Goal: Transaction & Acquisition: Purchase product/service

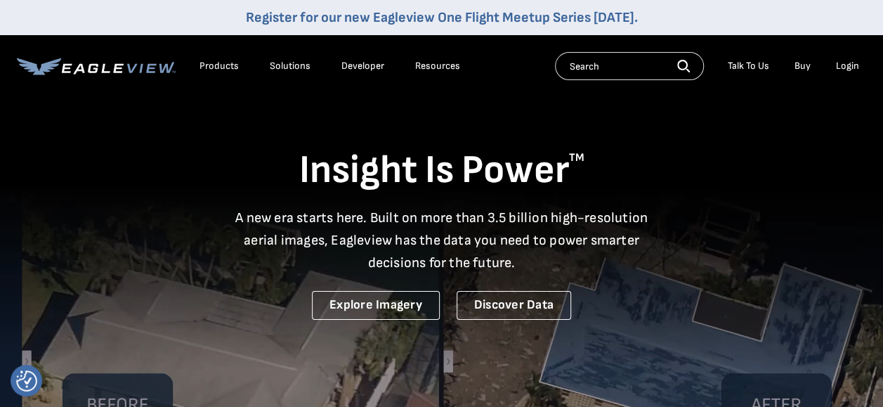
drag, startPoint x: 844, startPoint y: 77, endPoint x: 849, endPoint y: 68, distance: 10.4
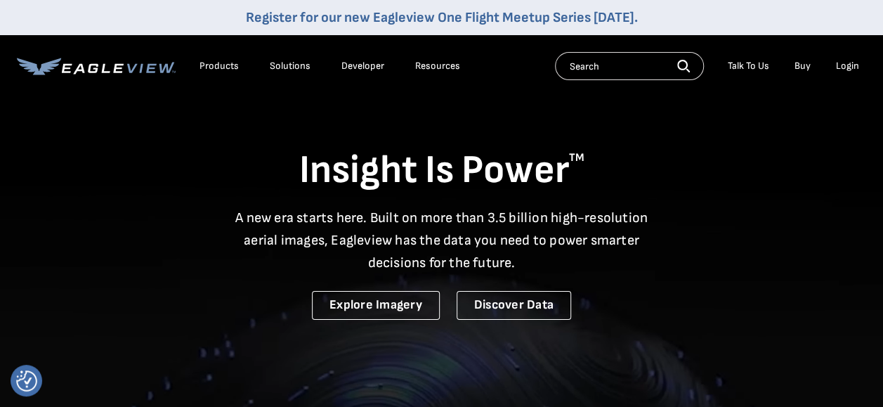
click at [845, 75] on div "Search Talk To Us Buy Login" at bounding box center [710, 66] width 311 height 28
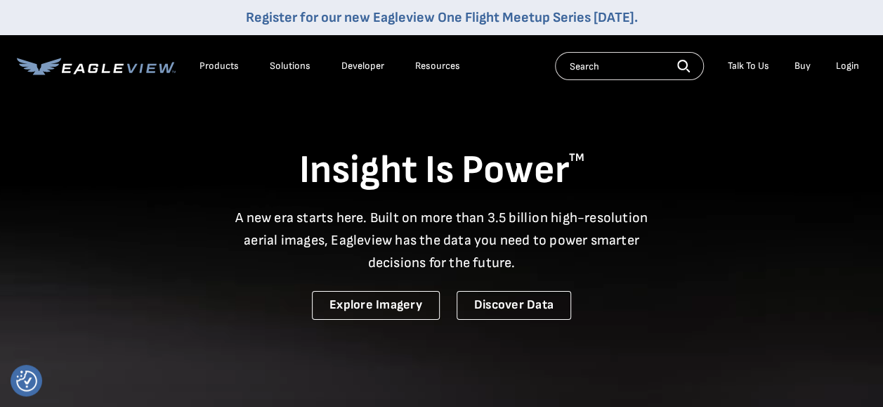
click at [849, 68] on div "Login" at bounding box center [847, 66] width 23 height 13
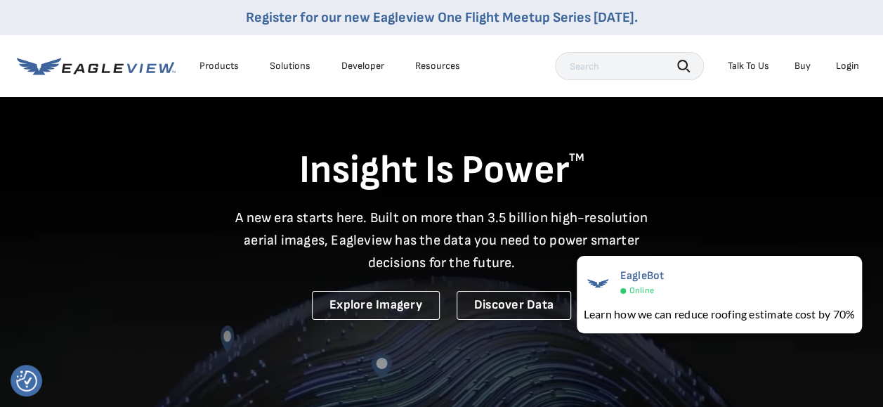
click at [850, 66] on div "Login" at bounding box center [847, 66] width 23 height 13
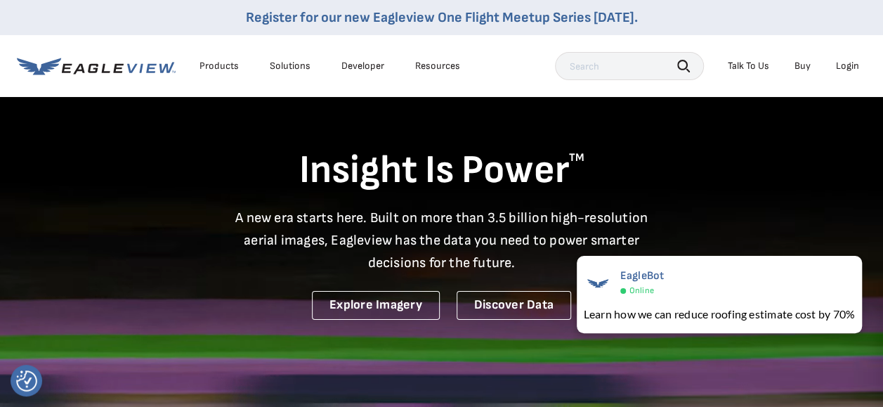
click at [847, 63] on div "Login" at bounding box center [847, 66] width 23 height 13
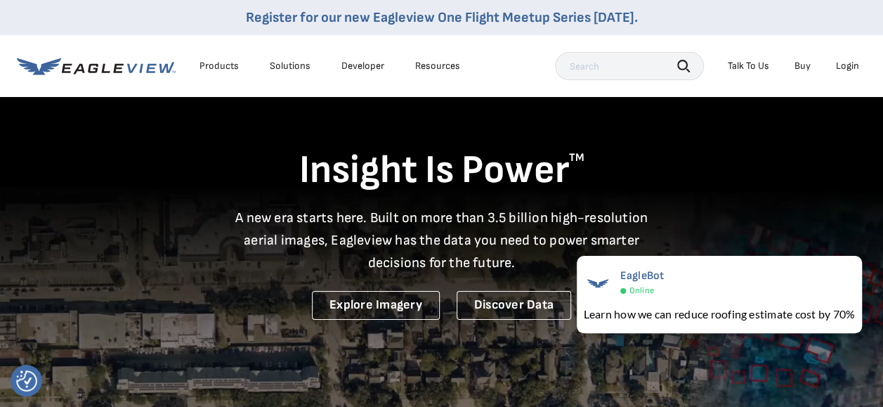
drag, startPoint x: 850, startPoint y: 64, endPoint x: 763, endPoint y: 53, distance: 87.8
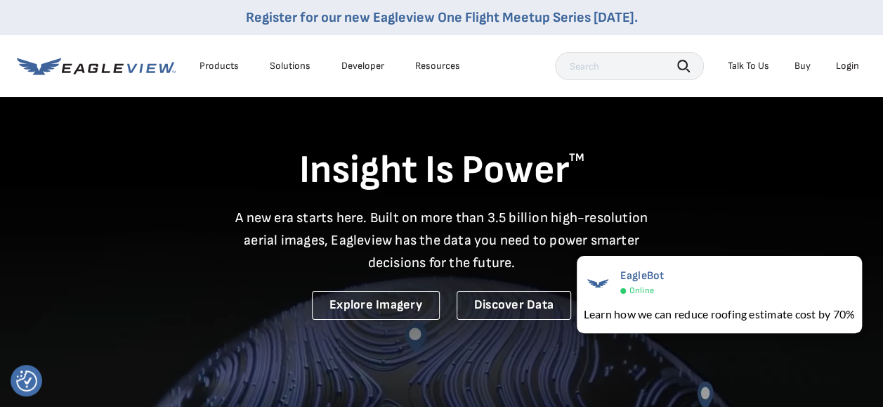
click at [850, 63] on div "Login" at bounding box center [847, 66] width 23 height 13
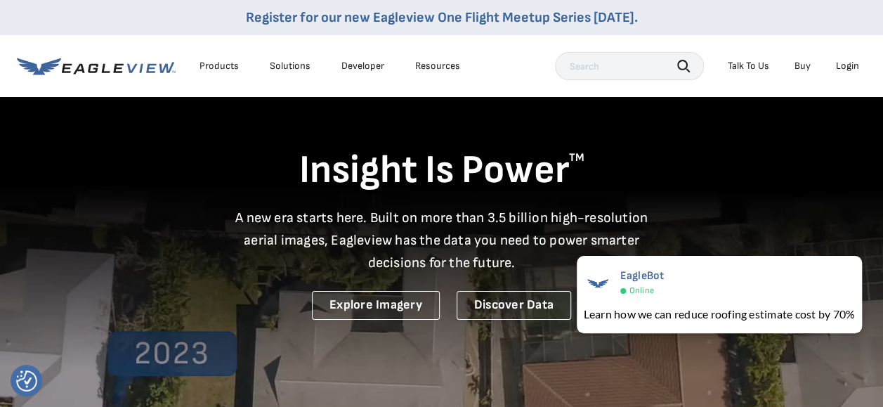
click at [848, 64] on div "Login" at bounding box center [847, 66] width 23 height 13
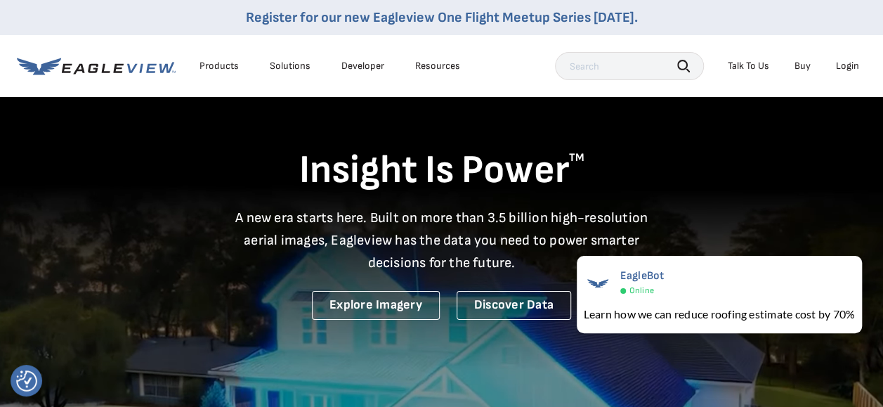
click at [847, 66] on div "Login" at bounding box center [847, 66] width 23 height 13
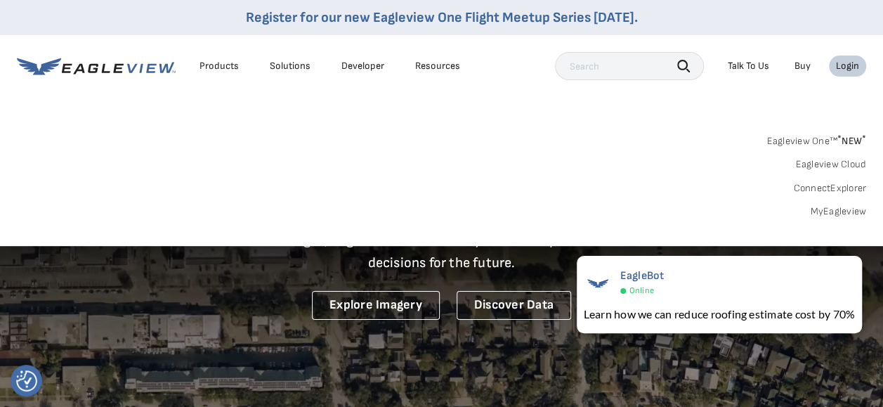
click at [840, 209] on link "MyEagleview" at bounding box center [838, 211] width 56 height 13
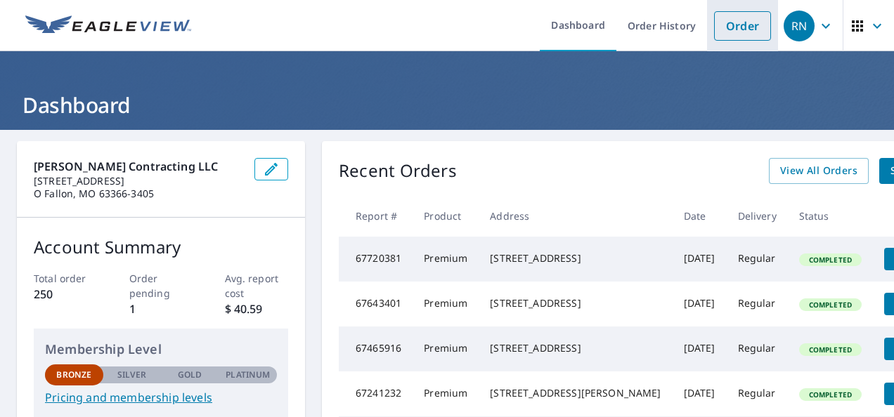
click at [736, 28] on link "Order" at bounding box center [742, 26] width 57 height 30
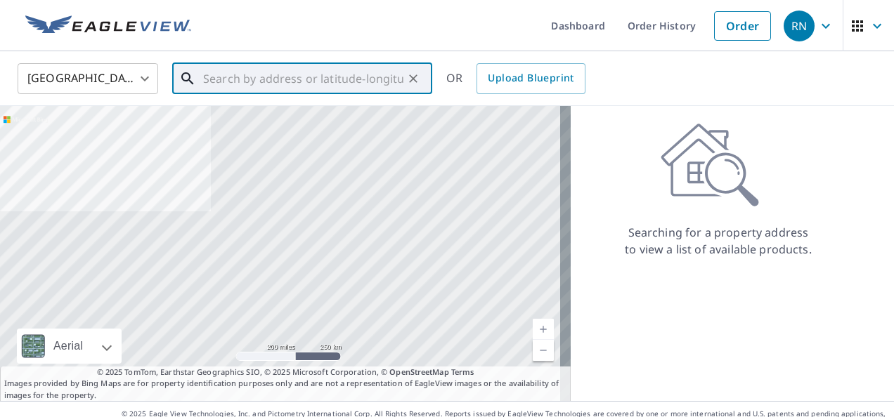
click at [244, 73] on input "text" at bounding box center [303, 78] width 200 height 39
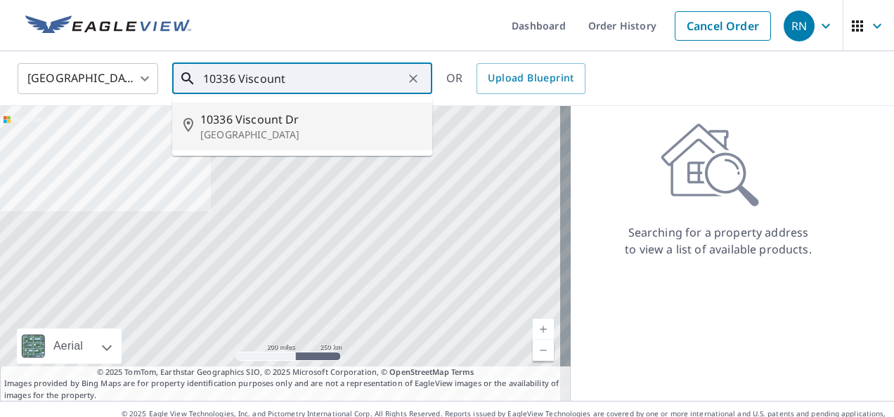
click at [254, 119] on span "10336 Viscount Dr" at bounding box center [310, 119] width 221 height 17
type input "10336 Viscount Dr Saint Louis, MO 63136"
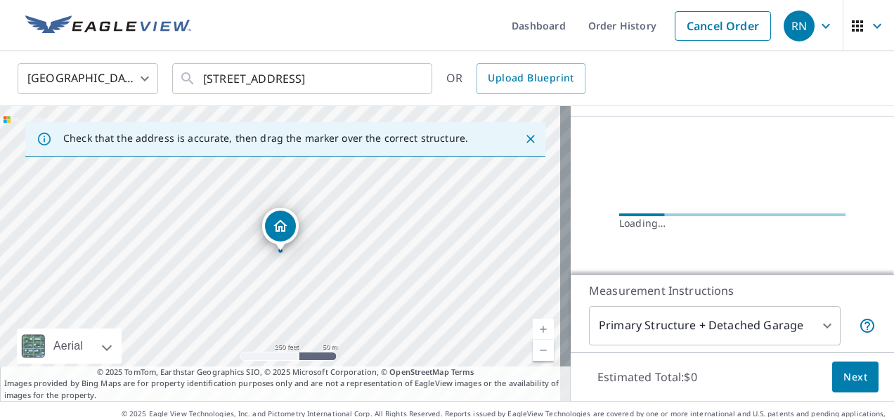
scroll to position [141, 0]
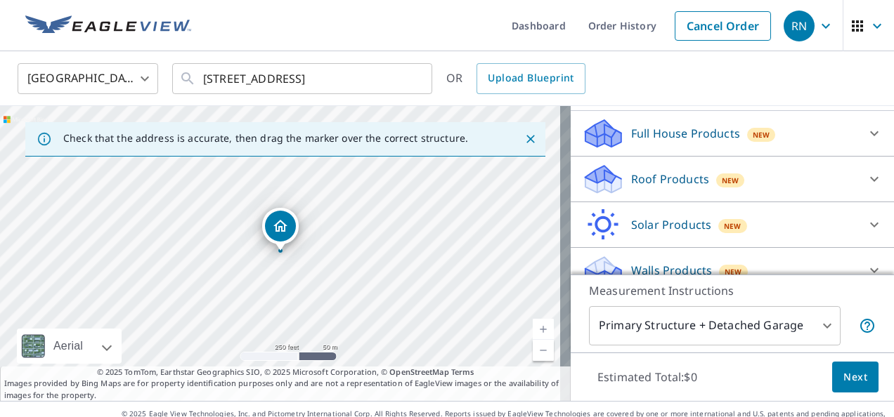
click at [645, 181] on p "Roof Products" at bounding box center [670, 179] width 78 height 17
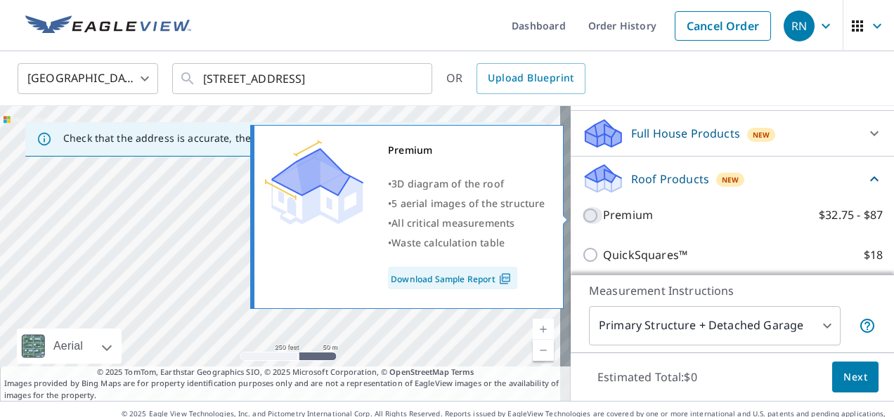
click at [582, 216] on input "Premium $32.75 - $87" at bounding box center [592, 215] width 21 height 17
checkbox input "true"
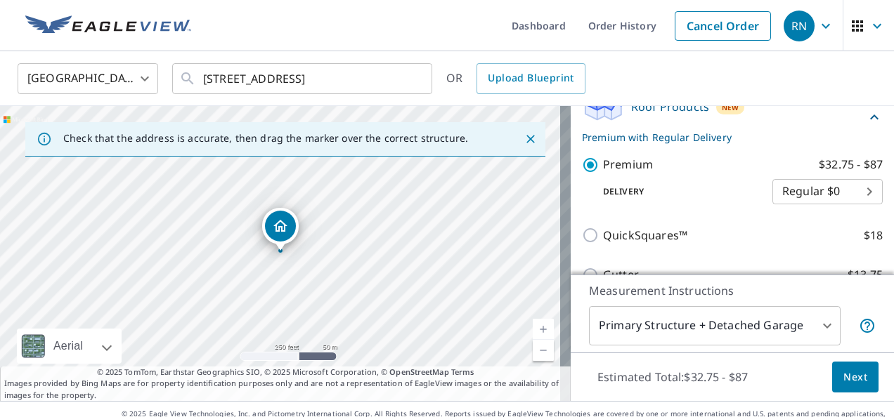
scroll to position [281, 0]
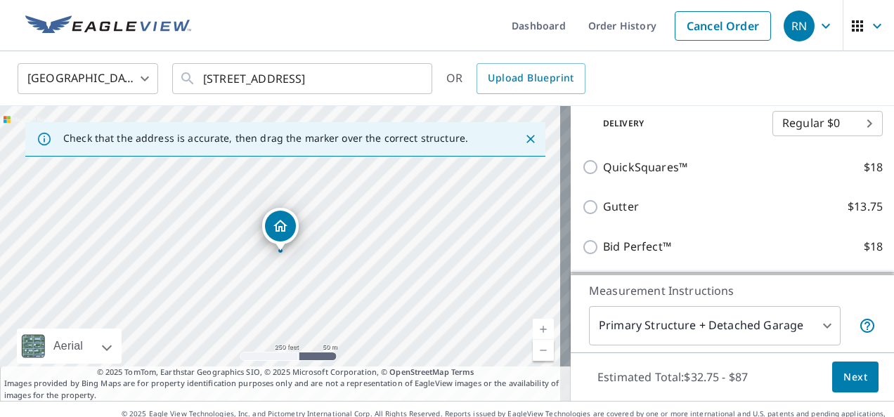
click at [846, 380] on span "Next" at bounding box center [855, 378] width 24 height 18
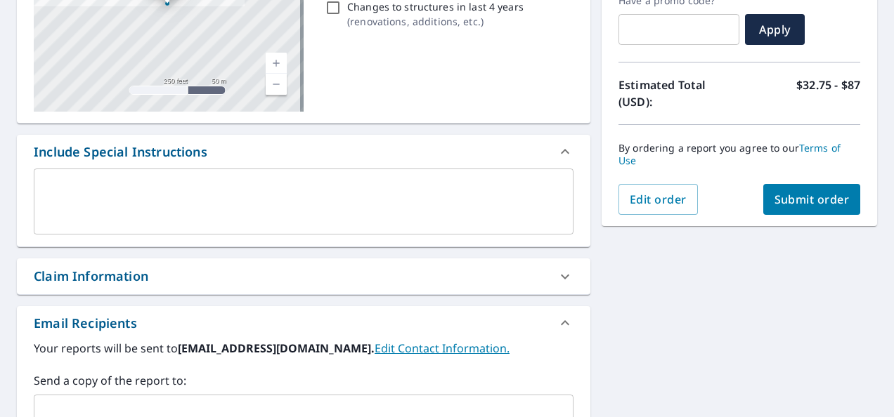
scroll to position [281, 0]
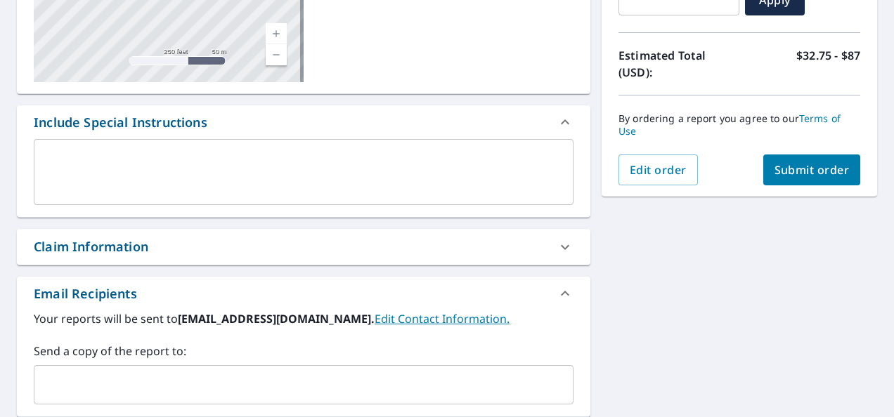
click at [779, 180] on button "Submit order" at bounding box center [812, 170] width 98 height 31
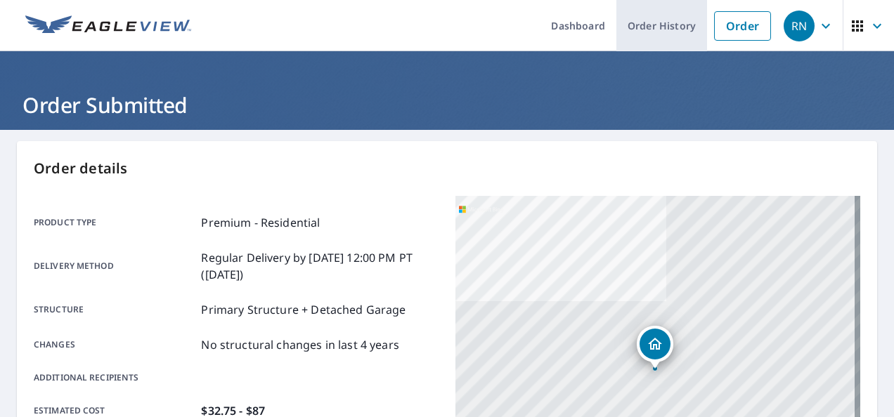
click at [662, 27] on link "Order History" at bounding box center [661, 25] width 91 height 51
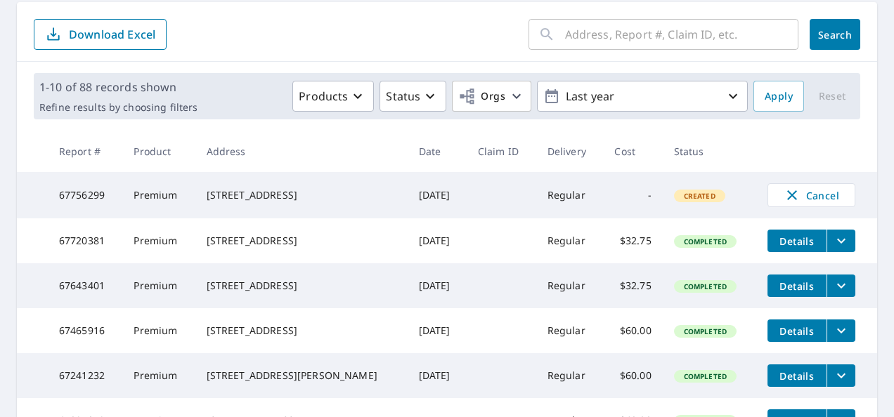
scroll to position [141, 0]
